Goal: Information Seeking & Learning: Learn about a topic

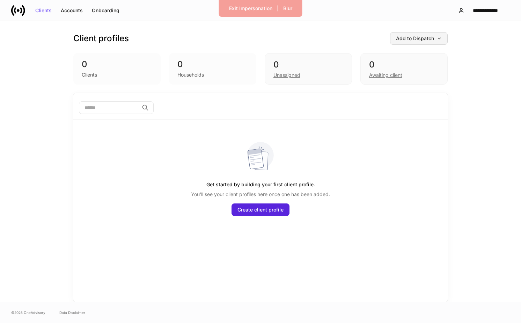
click at [423, 40] on div "Add to Dispatch" at bounding box center [419, 38] width 46 height 5
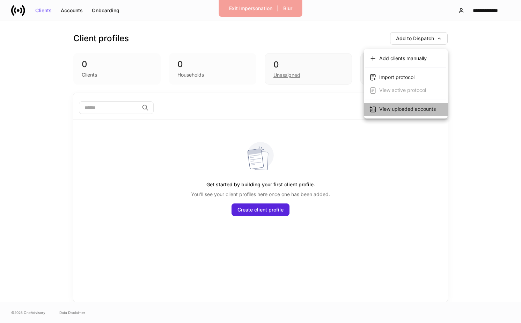
click at [415, 111] on div "View uploaded accounts" at bounding box center [408, 109] width 57 height 7
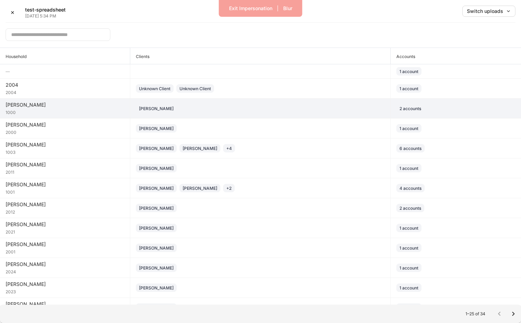
click at [245, 107] on div "Robert Abbott" at bounding box center [260, 108] width 249 height 8
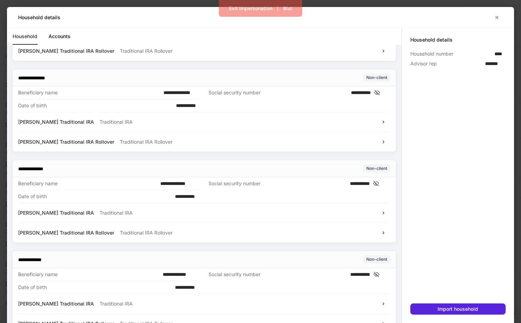
scroll to position [216, 0]
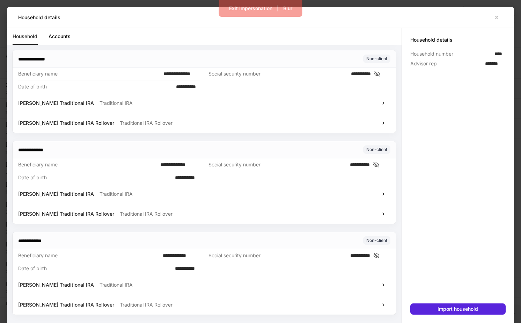
click at [173, 198] on div "Robert Abbott's Traditional IRA Traditional IRA" at bounding box center [204, 194] width 373 height 20
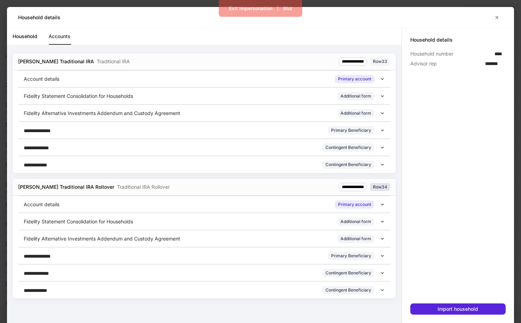
click at [383, 186] on div "Row 34" at bounding box center [380, 186] width 14 height 7
click at [380, 59] on div "Row 33" at bounding box center [380, 61] width 14 height 7
click at [387, 202] on div "Account details Primary account" at bounding box center [204, 204] width 373 height 17
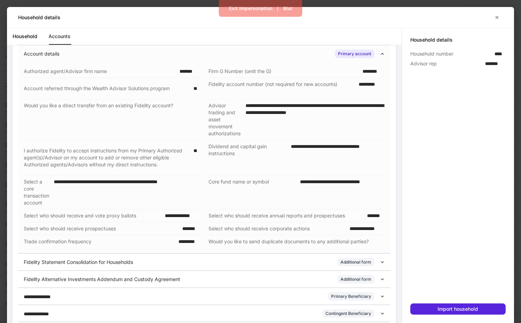
scroll to position [146, 0]
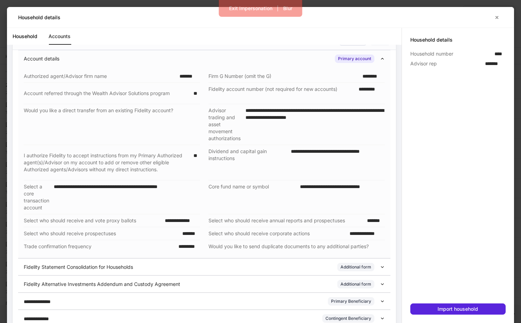
click at [386, 60] on div "Account details Primary account" at bounding box center [204, 58] width 373 height 17
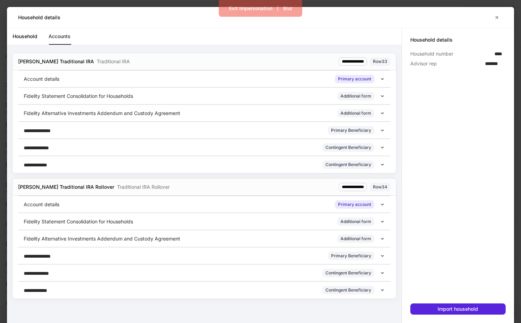
scroll to position [0, 0]
click at [27, 41] on link "Household" at bounding box center [25, 36] width 25 height 17
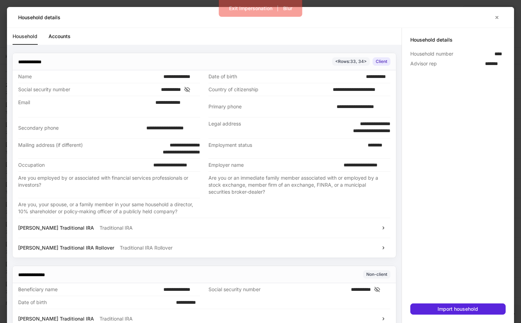
click at [67, 30] on link "Accounts" at bounding box center [60, 36] width 22 height 17
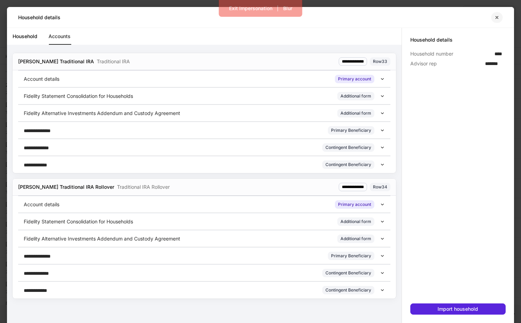
click at [423, 15] on icon "button" at bounding box center [498, 18] width 6 height 6
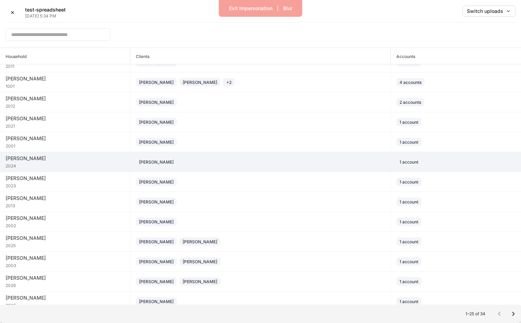
scroll to position [252, 0]
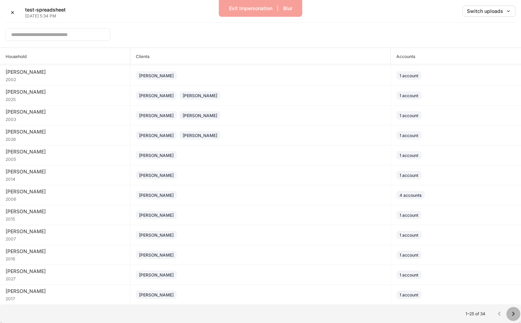
click at [423, 311] on icon "Go to next page" at bounding box center [514, 314] width 8 height 8
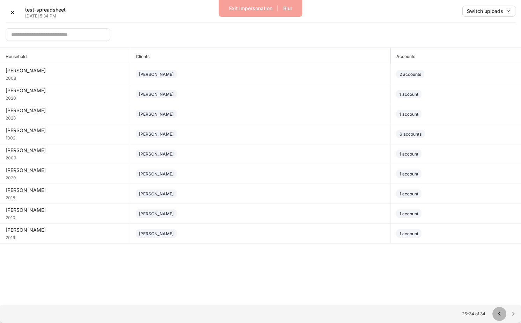
click at [423, 315] on icon "Go to previous page" at bounding box center [500, 314] width 8 height 8
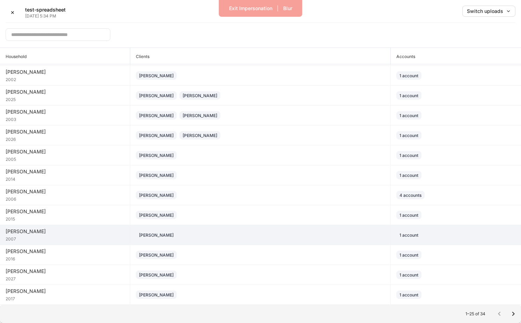
click at [361, 235] on div "Michael Becker" at bounding box center [260, 235] width 249 height 8
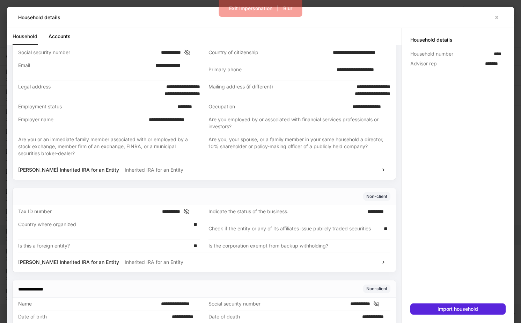
scroll to position [123, 0]
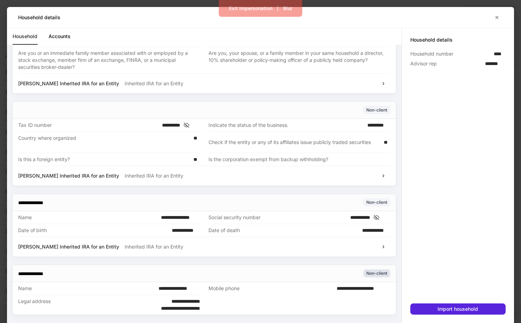
click at [379, 273] on div "Non-client" at bounding box center [377, 273] width 21 height 7
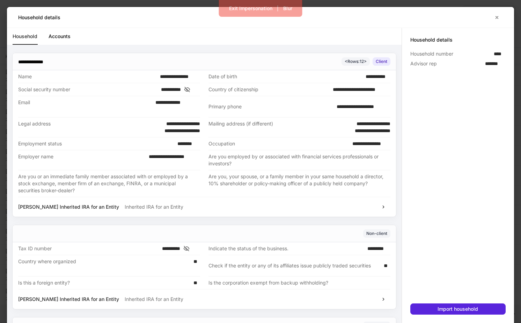
click at [62, 33] on link "Accounts" at bounding box center [60, 36] width 22 height 17
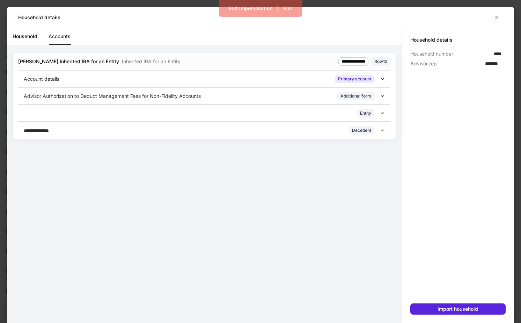
click at [174, 113] on div "Entity" at bounding box center [202, 113] width 357 height 8
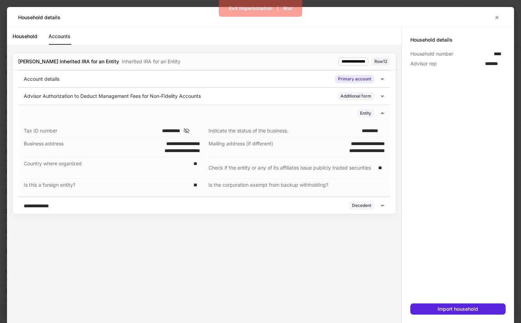
click at [170, 79] on div "Account details Primary account" at bounding box center [202, 79] width 357 height 8
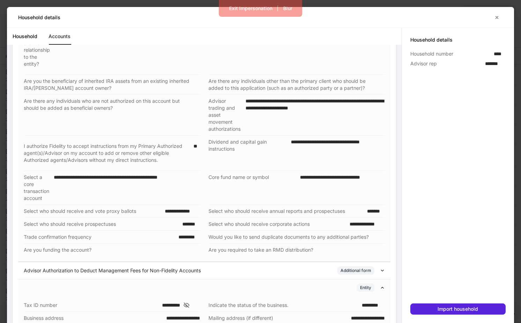
scroll to position [170, 0]
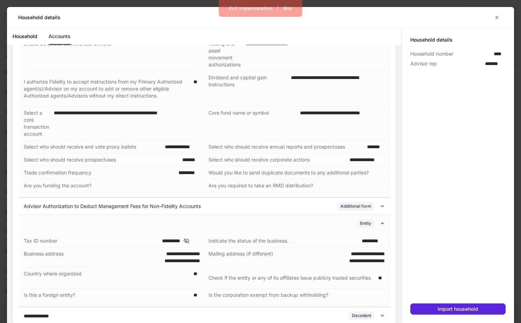
click at [383, 221] on icon at bounding box center [382, 223] width 5 height 5
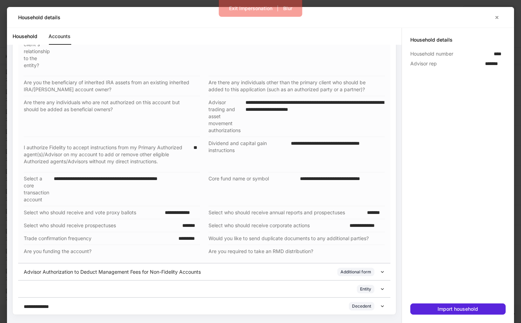
scroll to position [105, 0]
click at [384, 272] on icon at bounding box center [382, 271] width 5 height 5
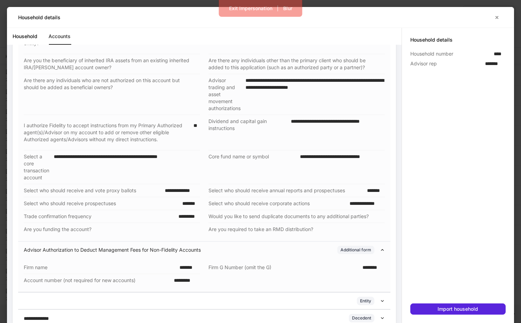
scroll to position [138, 0]
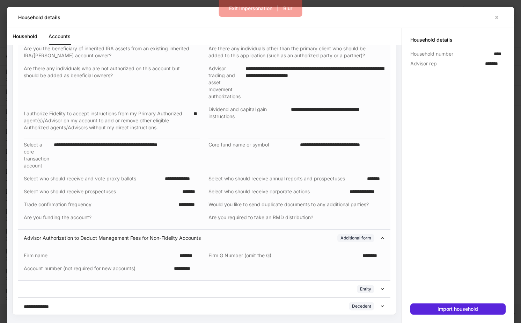
click at [384, 240] on icon at bounding box center [382, 238] width 5 height 5
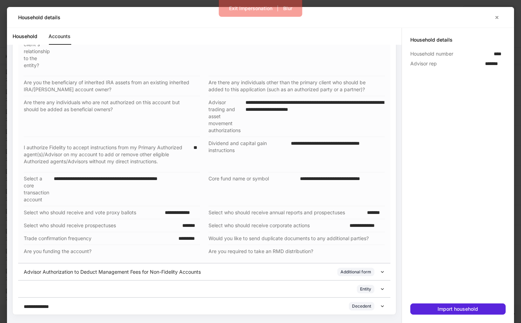
scroll to position [0, 0]
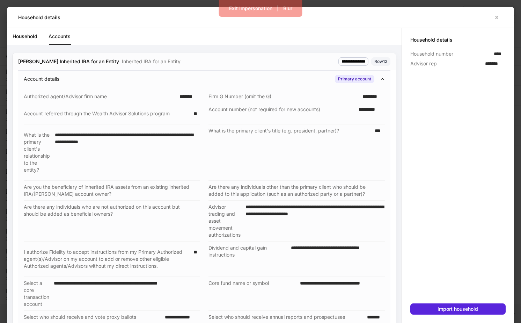
click at [384, 82] on div "Account details Primary account" at bounding box center [204, 78] width 373 height 17
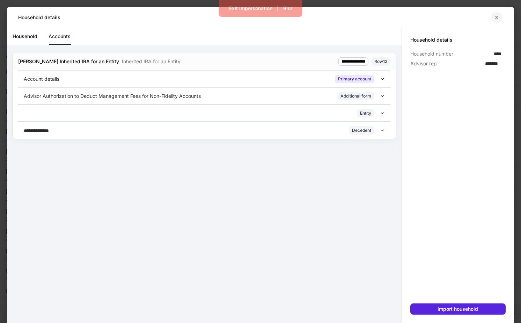
click at [423, 16] on icon "button" at bounding box center [497, 17] width 2 height 2
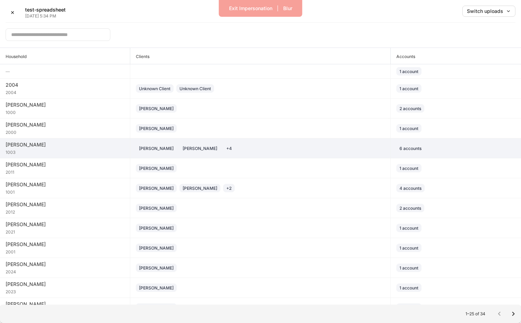
click at [88, 147] on div "Abbott" at bounding box center [65, 144] width 119 height 7
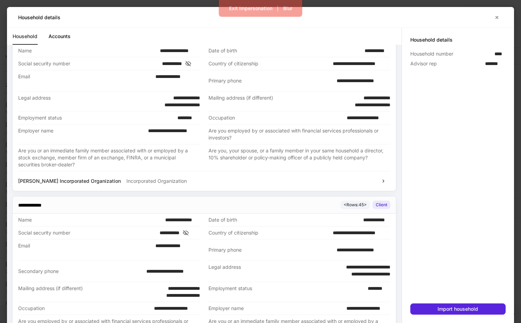
scroll to position [308, 0]
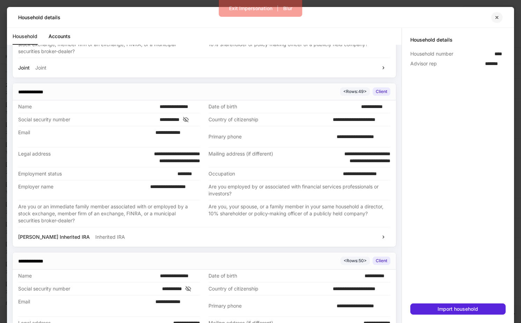
click at [423, 18] on icon "button" at bounding box center [497, 17] width 2 height 2
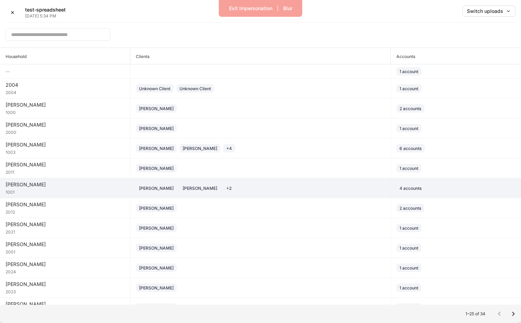
click at [95, 187] on div "Abbott" at bounding box center [65, 184] width 119 height 7
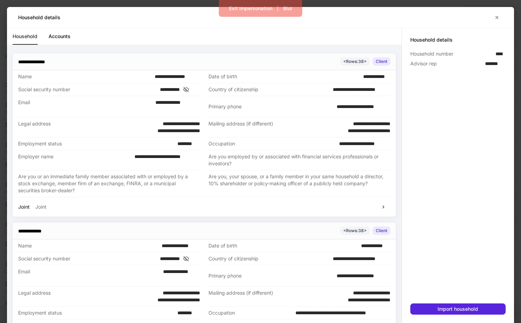
click at [67, 39] on link "Accounts" at bounding box center [60, 36] width 22 height 17
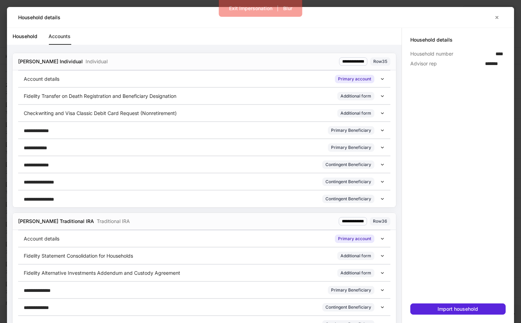
click at [158, 74] on div "Account details Primary account" at bounding box center [204, 78] width 373 height 17
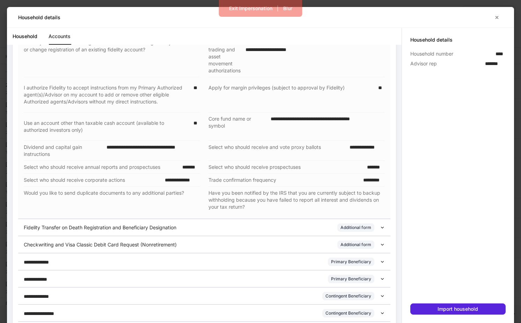
scroll to position [91, 0]
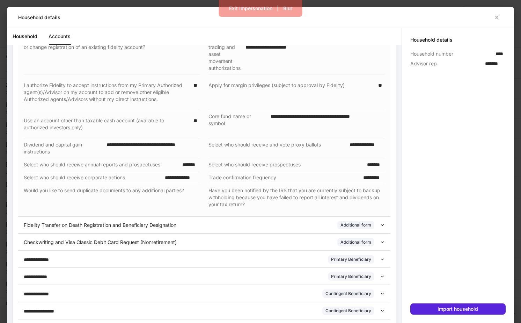
click at [177, 224] on p "Fidelity Transfer on Death Registration and Beneficiary Designation" at bounding box center [100, 225] width 153 height 7
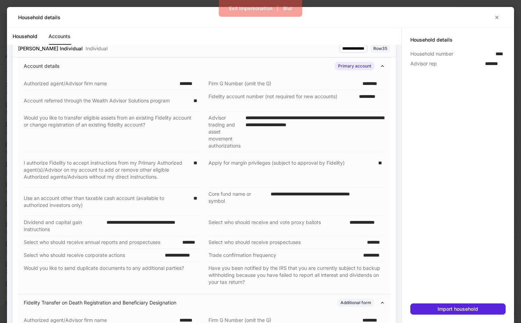
scroll to position [0, 0]
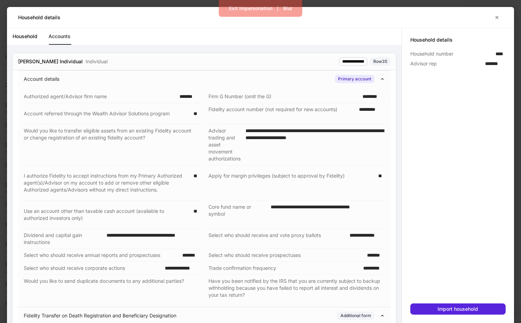
click at [384, 76] on div "Account details Primary account" at bounding box center [204, 78] width 373 height 17
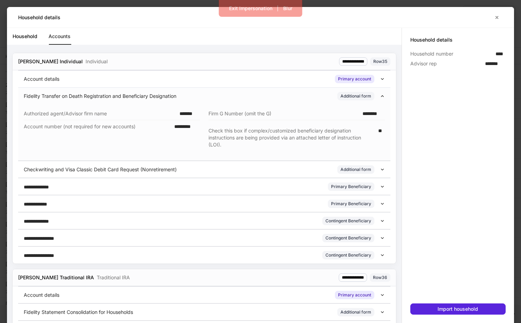
click at [382, 96] on icon at bounding box center [382, 96] width 5 height 5
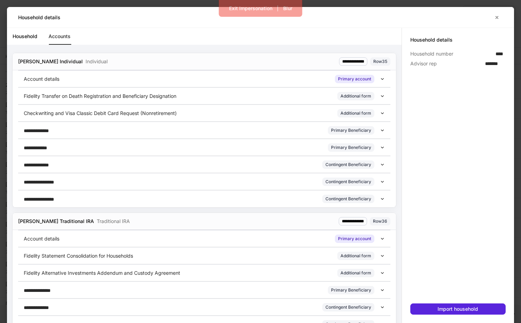
click at [35, 40] on link "Household" at bounding box center [25, 36] width 25 height 17
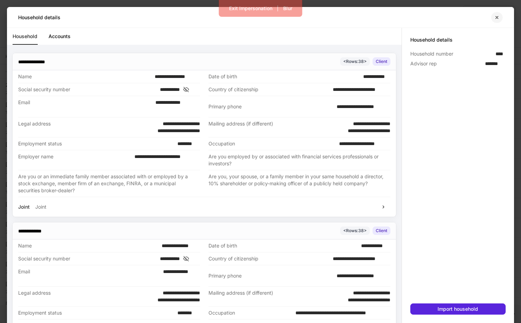
click at [423, 19] on icon "button" at bounding box center [498, 18] width 6 height 6
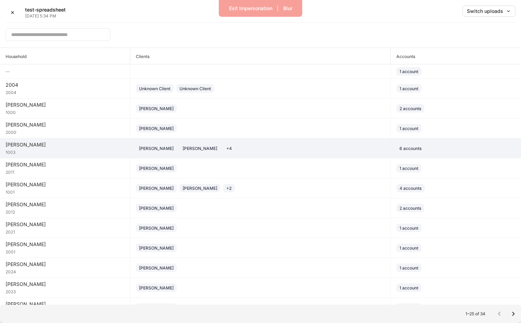
click at [98, 147] on div "Abbott" at bounding box center [65, 144] width 119 height 7
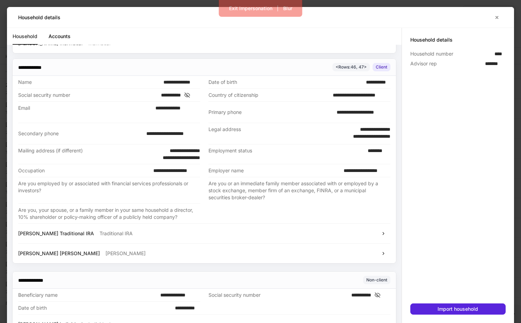
scroll to position [859, 0]
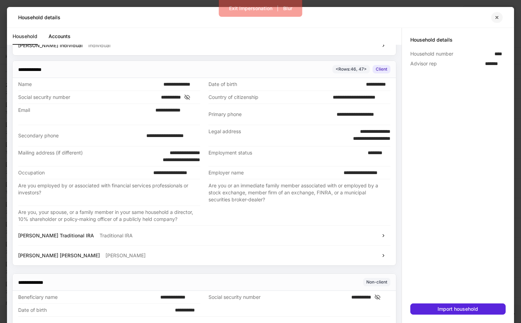
click at [423, 15] on icon "button" at bounding box center [498, 18] width 6 height 6
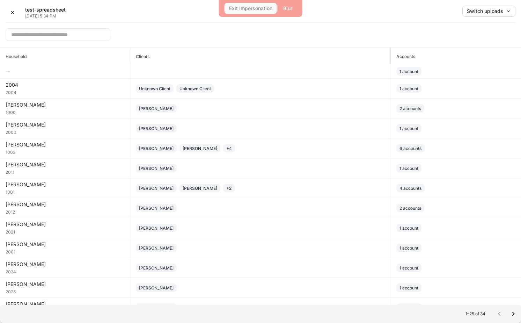
click at [262, 10] on div "Exit Impersonation" at bounding box center [250, 8] width 43 height 5
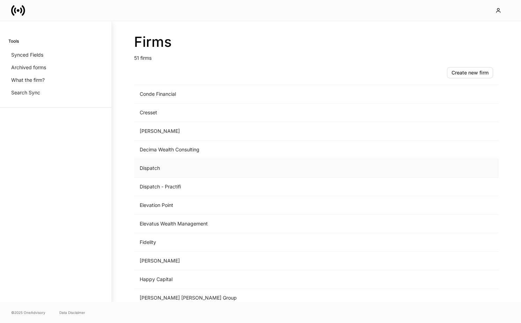
scroll to position [342, 0]
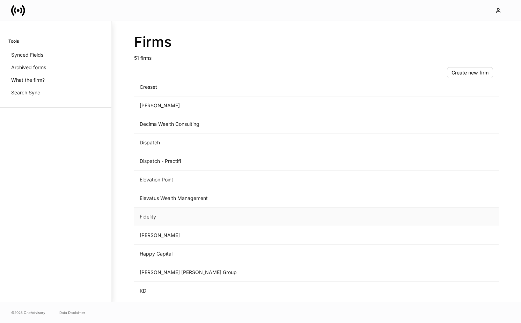
click at [187, 217] on td "Fidelity" at bounding box center [258, 217] width 249 height 19
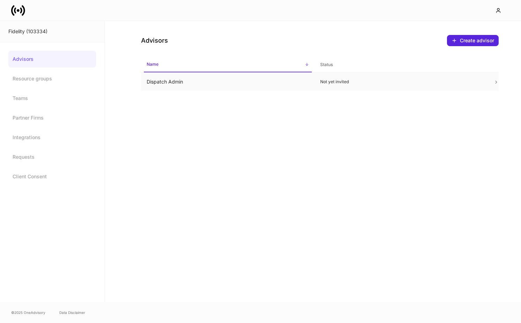
click at [260, 81] on td "Dispatch Admin" at bounding box center [228, 82] width 174 height 19
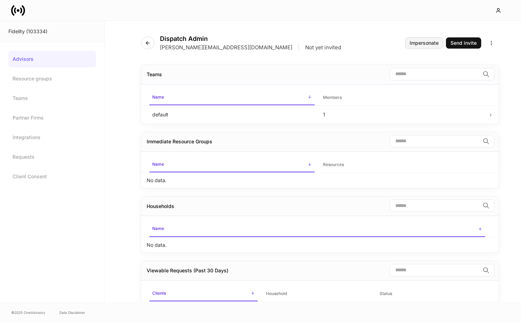
click at [424, 41] on div "Impersonate" at bounding box center [424, 43] width 29 height 5
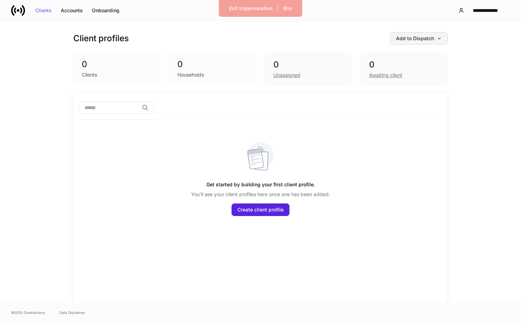
click at [426, 33] on button "Add to Dispatch" at bounding box center [419, 38] width 58 height 13
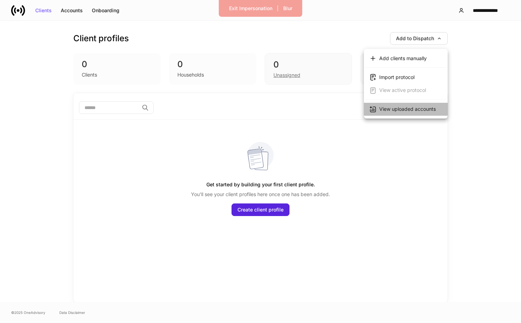
click at [413, 108] on div "View uploaded accounts" at bounding box center [408, 109] width 57 height 7
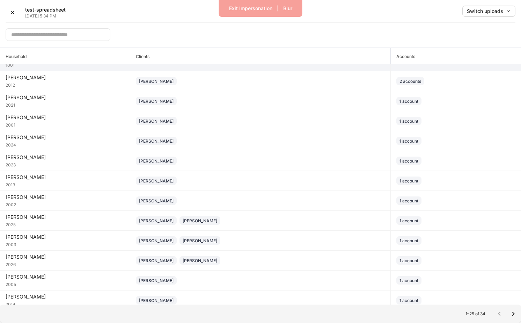
scroll to position [252, 0]
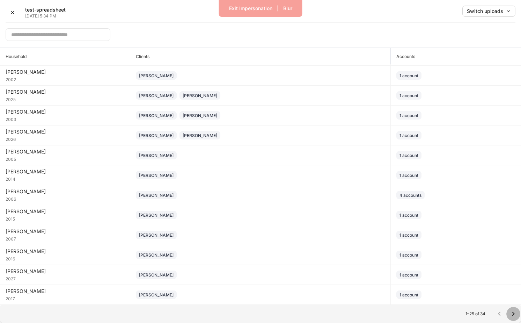
click at [516, 314] on icon "Go to next page" at bounding box center [514, 314] width 8 height 8
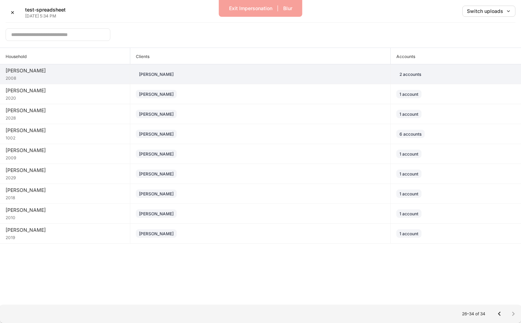
click at [94, 80] on div "2008" at bounding box center [65, 77] width 119 height 7
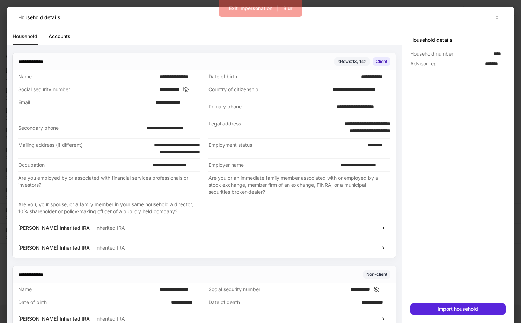
click at [64, 41] on link "Accounts" at bounding box center [60, 36] width 22 height 17
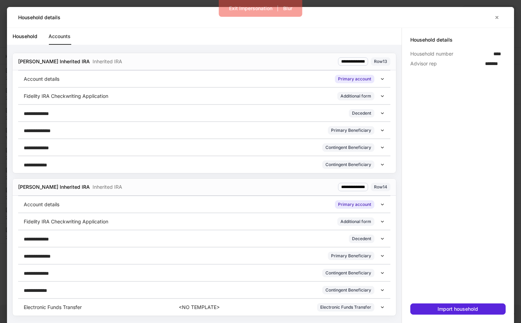
click at [96, 98] on p "Fidelity IRA Checkwriting Application" at bounding box center [66, 96] width 85 height 7
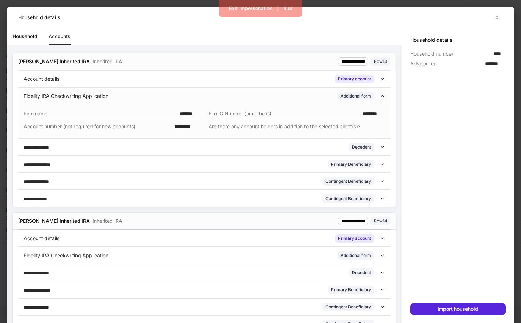
click at [217, 96] on div "Fidelity IRA Checkwriting Application Additional form" at bounding box center [202, 96] width 357 height 8
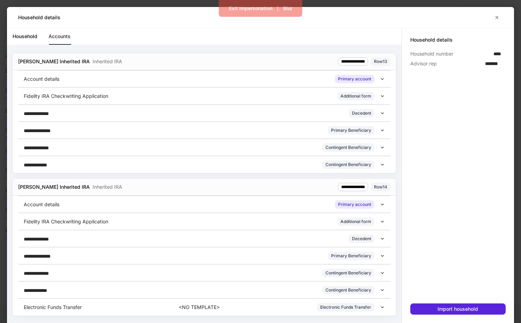
scroll to position [1, 0]
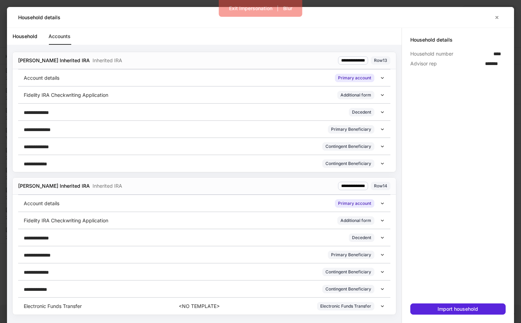
click at [382, 306] on icon at bounding box center [382, 306] width 5 height 5
click at [382, 220] on icon at bounding box center [382, 220] width 5 height 5
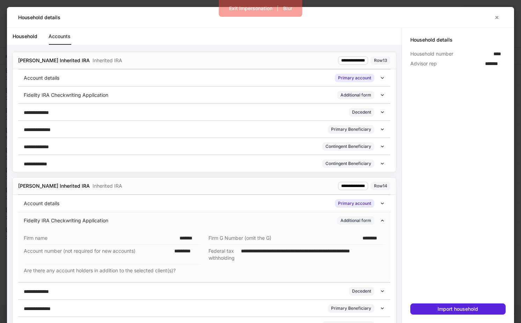
scroll to position [70, 0]
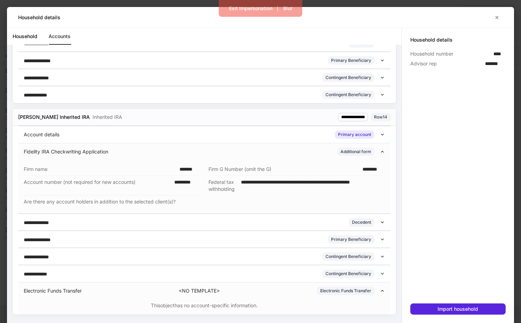
click at [385, 151] on icon at bounding box center [382, 151] width 5 height 5
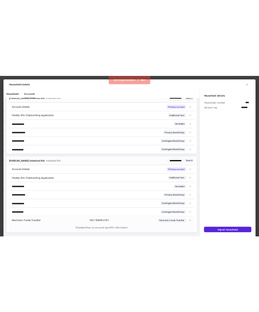
scroll to position [63, 0]
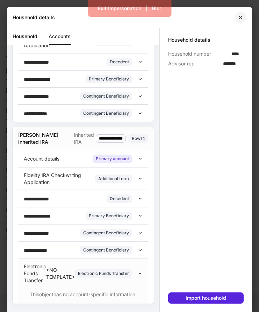
click at [241, 17] on icon "button" at bounding box center [241, 18] width 6 height 6
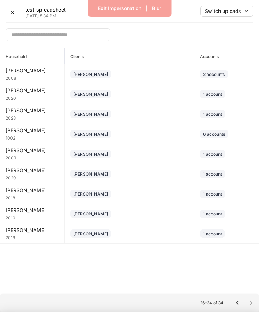
scroll to position [56, 0]
click at [238, 302] on icon "Go to previous page" at bounding box center [237, 302] width 8 height 8
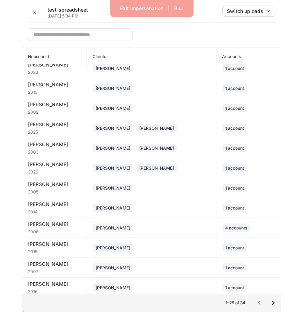
scroll to position [263, 0]
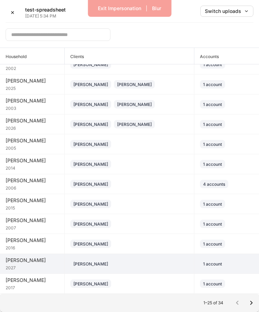
click at [43, 266] on div "2027" at bounding box center [32, 267] width 53 height 7
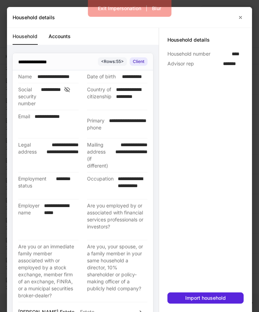
click at [65, 39] on link "Accounts" at bounding box center [60, 36] width 22 height 17
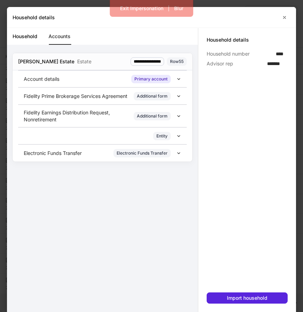
click at [178, 116] on icon at bounding box center [179, 115] width 2 height 1
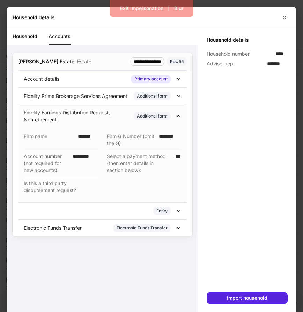
click at [178, 116] on icon at bounding box center [179, 115] width 2 height 1
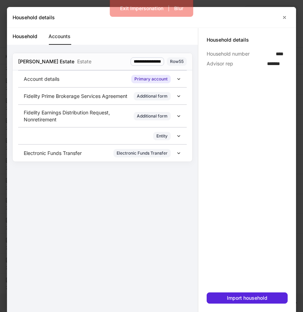
click at [181, 136] on icon at bounding box center [179, 136] width 5 height 5
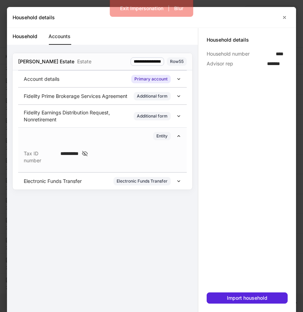
click at [181, 136] on icon at bounding box center [179, 136] width 5 height 5
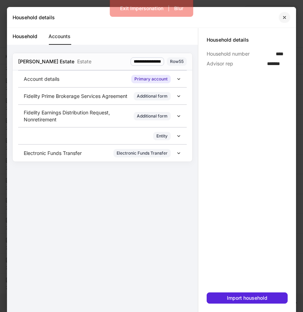
click at [285, 18] on icon "button" at bounding box center [285, 17] width 2 height 2
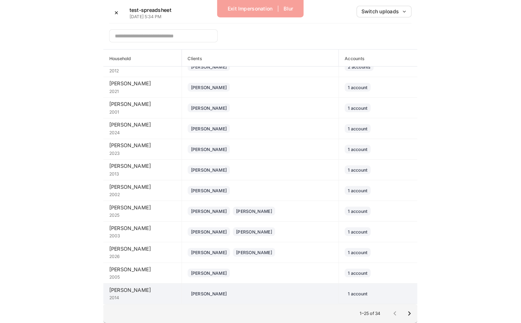
scroll to position [139, 0]
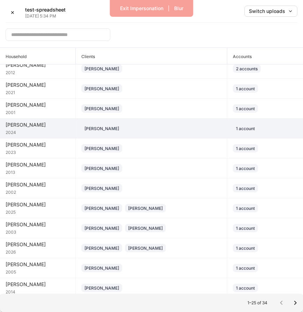
click at [39, 134] on div "2024" at bounding box center [38, 131] width 64 height 7
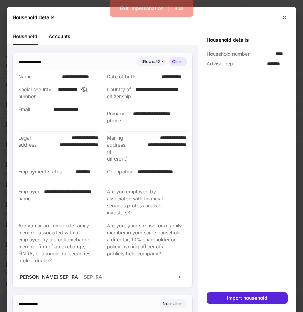
click at [65, 35] on link "Accounts" at bounding box center [60, 36] width 22 height 17
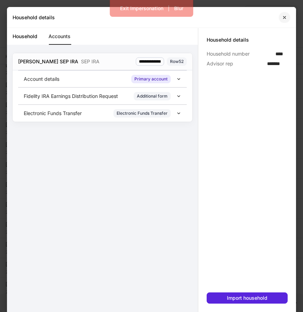
click at [287, 21] on button "button" at bounding box center [285, 17] width 12 height 11
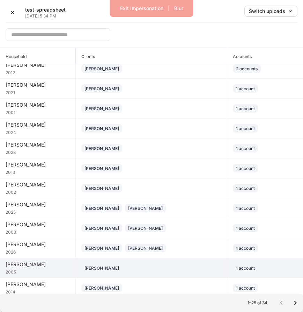
click at [46, 258] on td "Baker 2005" at bounding box center [38, 268] width 76 height 20
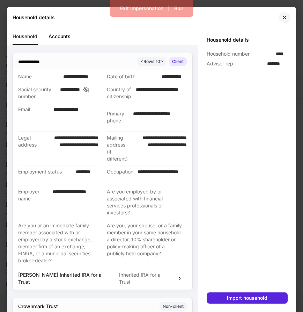
click at [287, 16] on icon "button" at bounding box center [285, 18] width 6 height 6
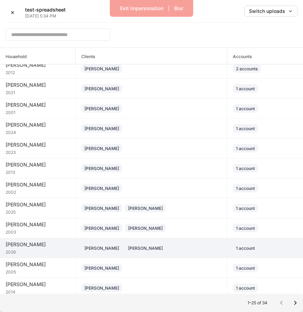
click at [45, 243] on div "Andrade" at bounding box center [38, 244] width 64 height 7
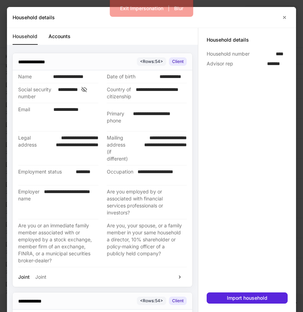
click at [63, 38] on link "Accounts" at bounding box center [60, 36] width 22 height 17
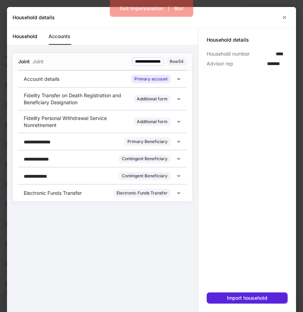
click at [100, 120] on p "Fidelity Personal Withdrawal Service Nonretirement" at bounding box center [79, 122] width 110 height 14
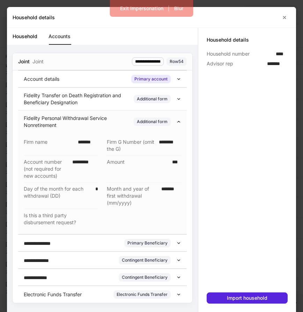
click at [100, 120] on p "Fidelity Personal Withdrawal Service Nonretirement" at bounding box center [79, 122] width 110 height 14
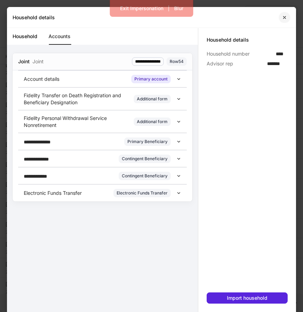
click at [286, 20] on icon "button" at bounding box center [285, 18] width 6 height 6
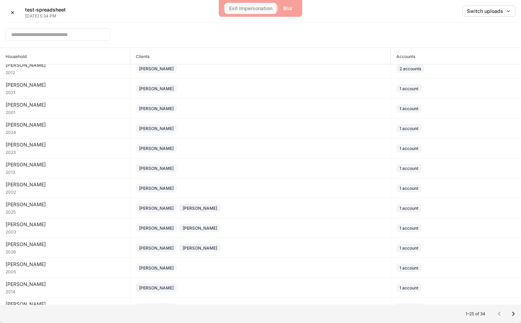
click at [245, 7] on div "Exit Impersonation" at bounding box center [250, 8] width 43 height 5
